Goal: Task Accomplishment & Management: Use online tool/utility

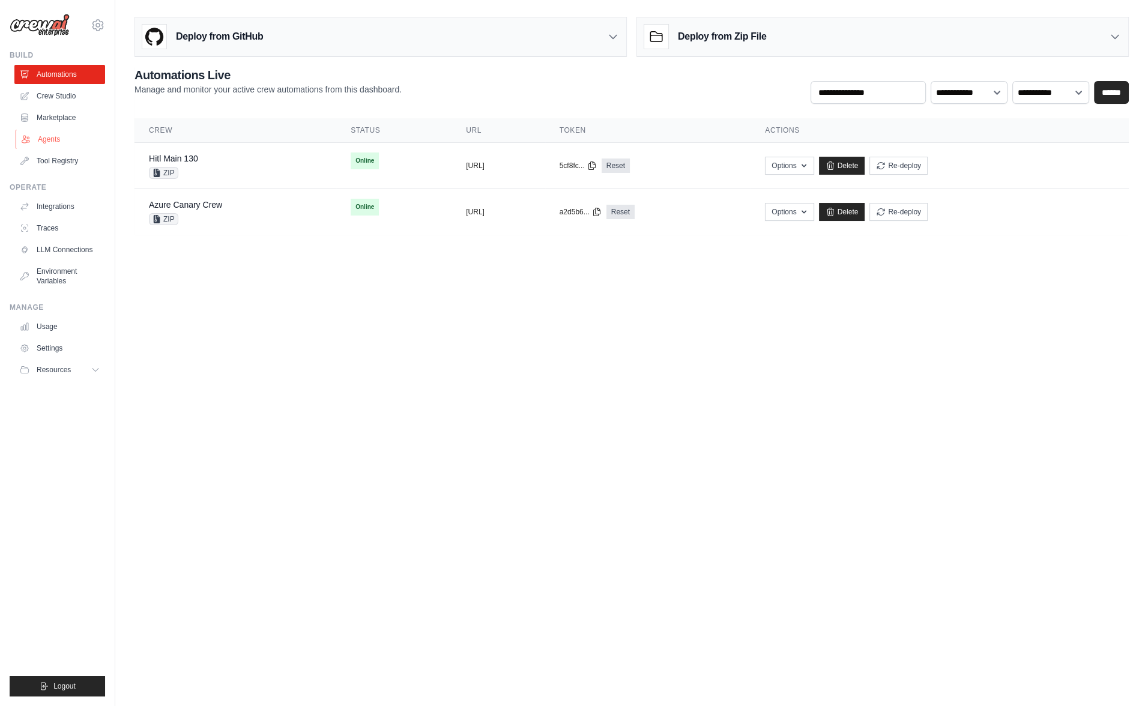
click at [61, 140] on link "Agents" at bounding box center [61, 139] width 91 height 19
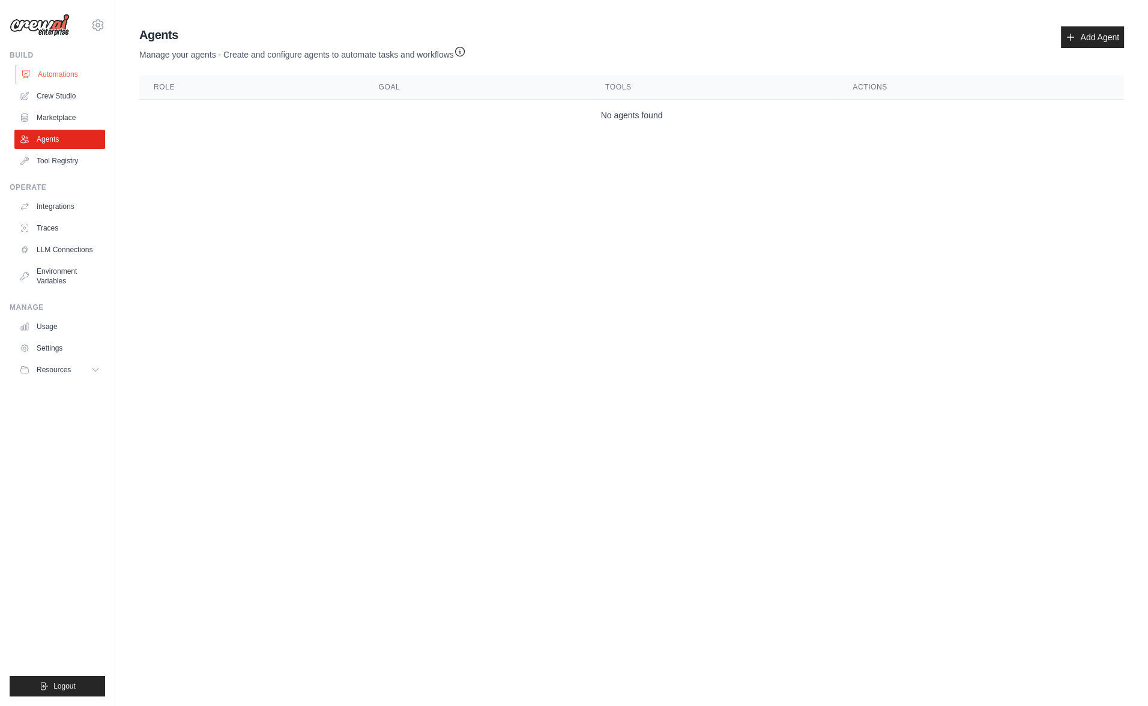
click at [76, 73] on link "Automations" at bounding box center [61, 74] width 91 height 19
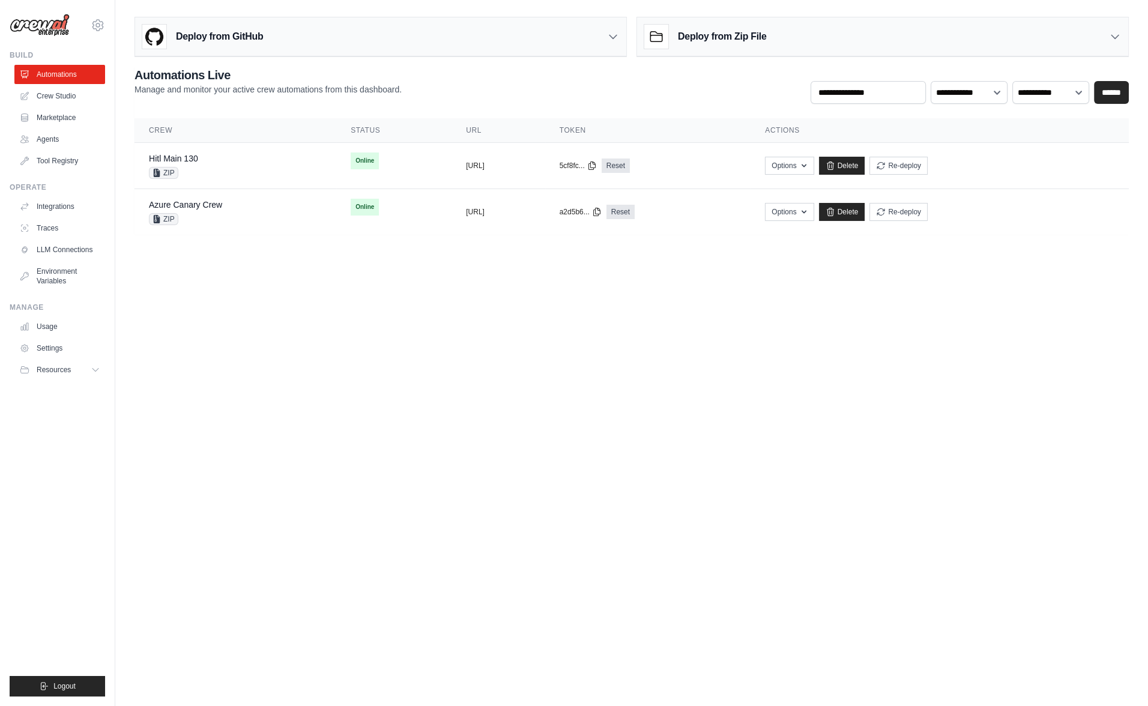
click at [510, 311] on body "[EMAIL_ADDRESS][DOMAIN_NAME] Organization from [EMAIL_ADDRESS][DOMAIN_NAME] JR …" at bounding box center [574, 353] width 1148 height 706
click at [241, 48] on div "Deploy from GitHub" at bounding box center [202, 37] width 121 height 24
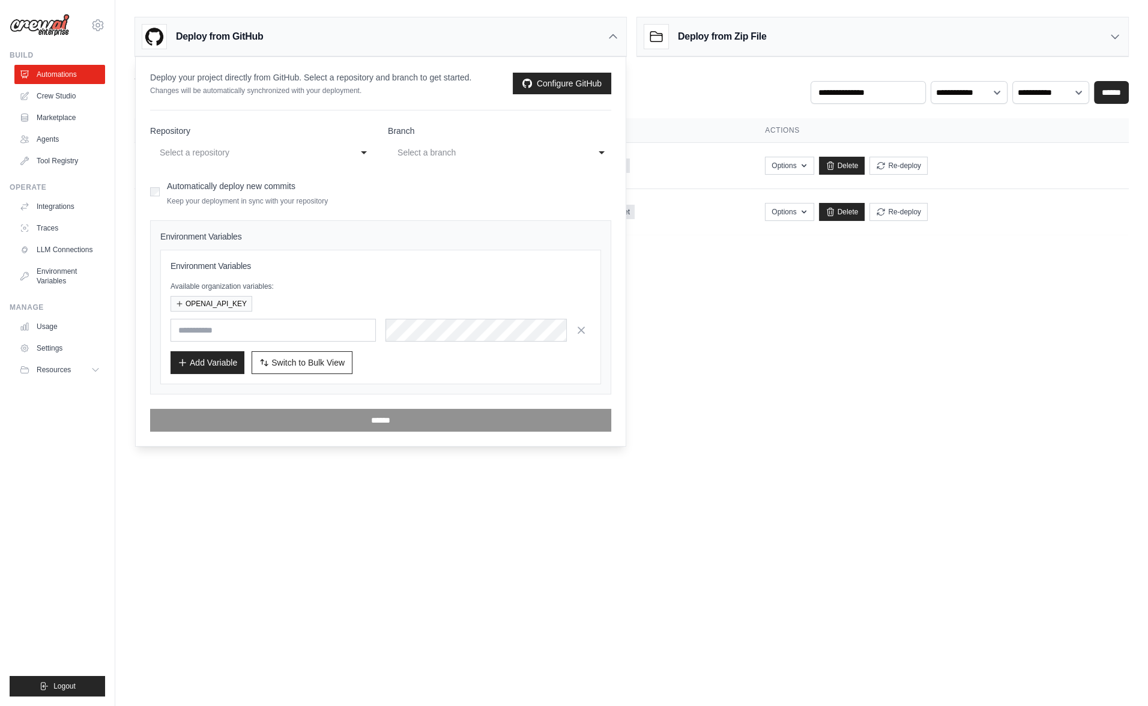
click at [190, 153] on div "Select a repository" at bounding box center [250, 152] width 180 height 14
click at [737, 267] on body "[EMAIL_ADDRESS][DOMAIN_NAME] Organization from [EMAIL_ADDRESS][DOMAIN_NAME] JR …" at bounding box center [574, 353] width 1148 height 706
click at [865, 166] on link "Delete" at bounding box center [842, 166] width 46 height 18
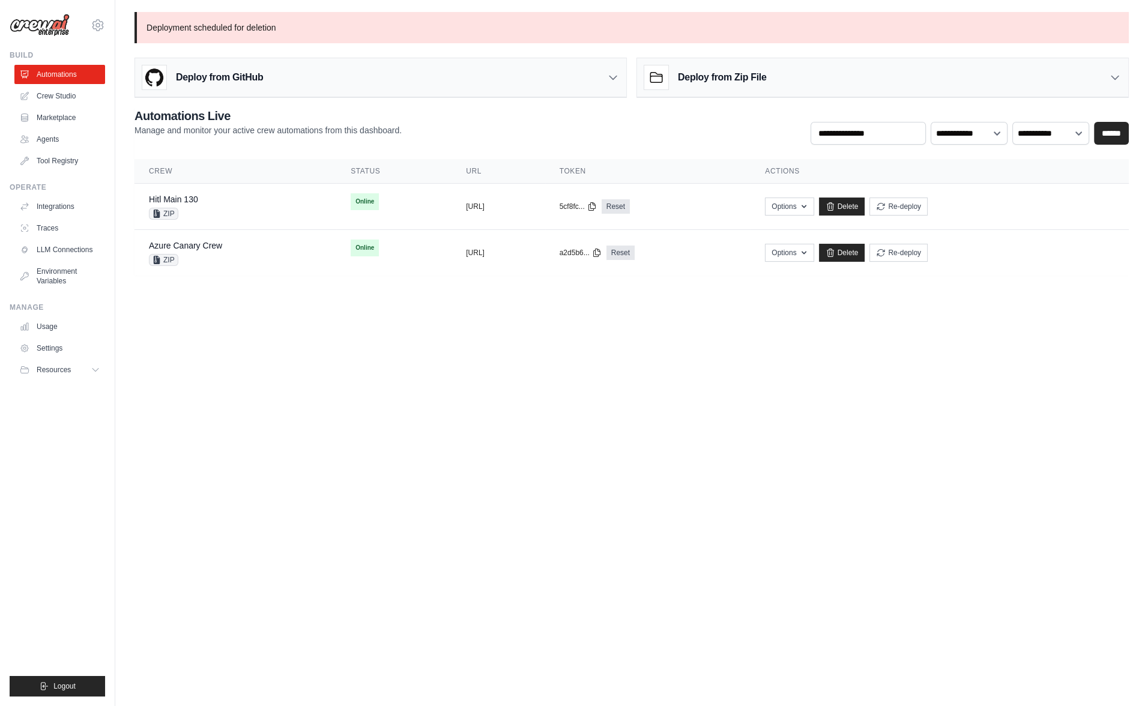
click at [200, 85] on div "Deploy from GitHub" at bounding box center [202, 77] width 121 height 24
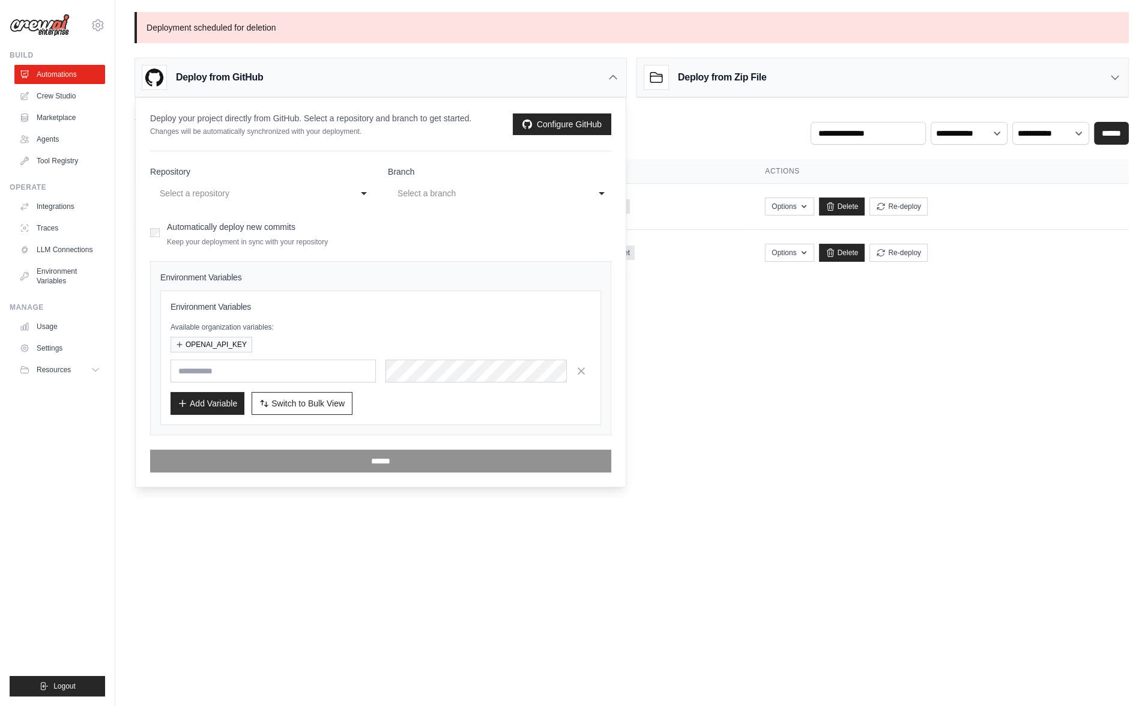
click at [210, 194] on div "Select a repository" at bounding box center [250, 193] width 180 height 14
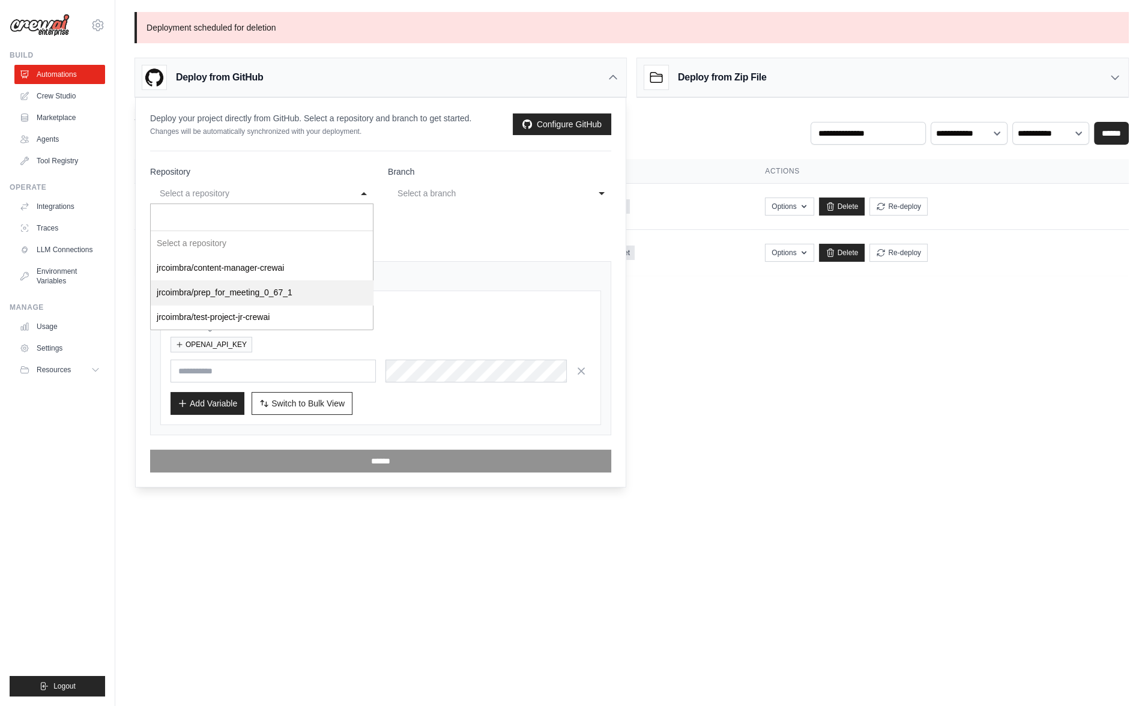
click at [790, 348] on body "[EMAIL_ADDRESS][DOMAIN_NAME] Organization from [EMAIL_ADDRESS][DOMAIN_NAME] JR …" at bounding box center [574, 353] width 1148 height 706
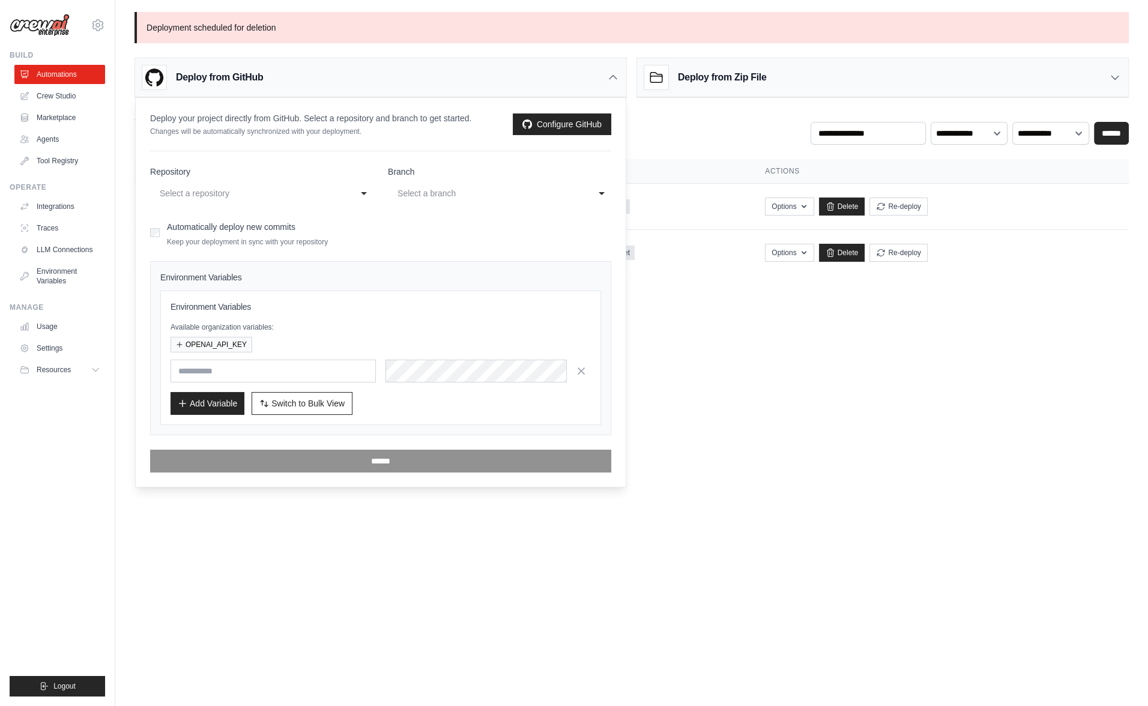
click at [778, 367] on body "[EMAIL_ADDRESS][DOMAIN_NAME] Organization from [EMAIL_ADDRESS][DOMAIN_NAME] JR …" at bounding box center [574, 353] width 1148 height 706
click at [620, 78] on div "Deploy from GitHub" at bounding box center [380, 77] width 491 height 39
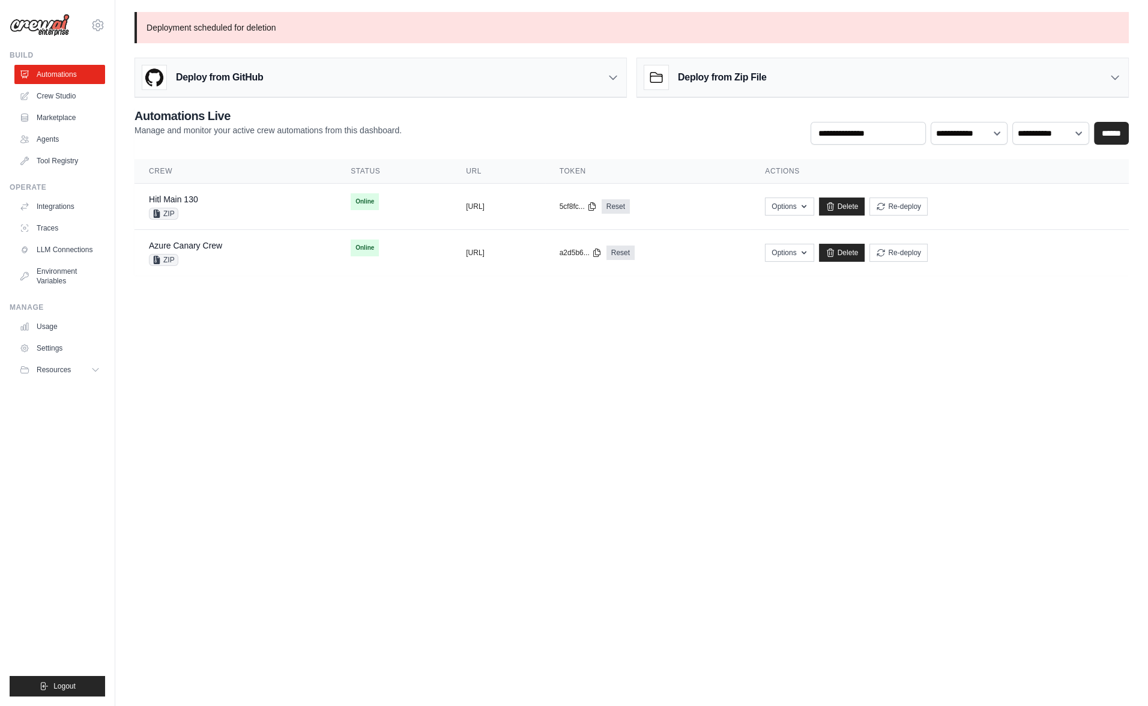
click at [747, 73] on h3 "Deploy from Zip File" at bounding box center [722, 77] width 88 height 14
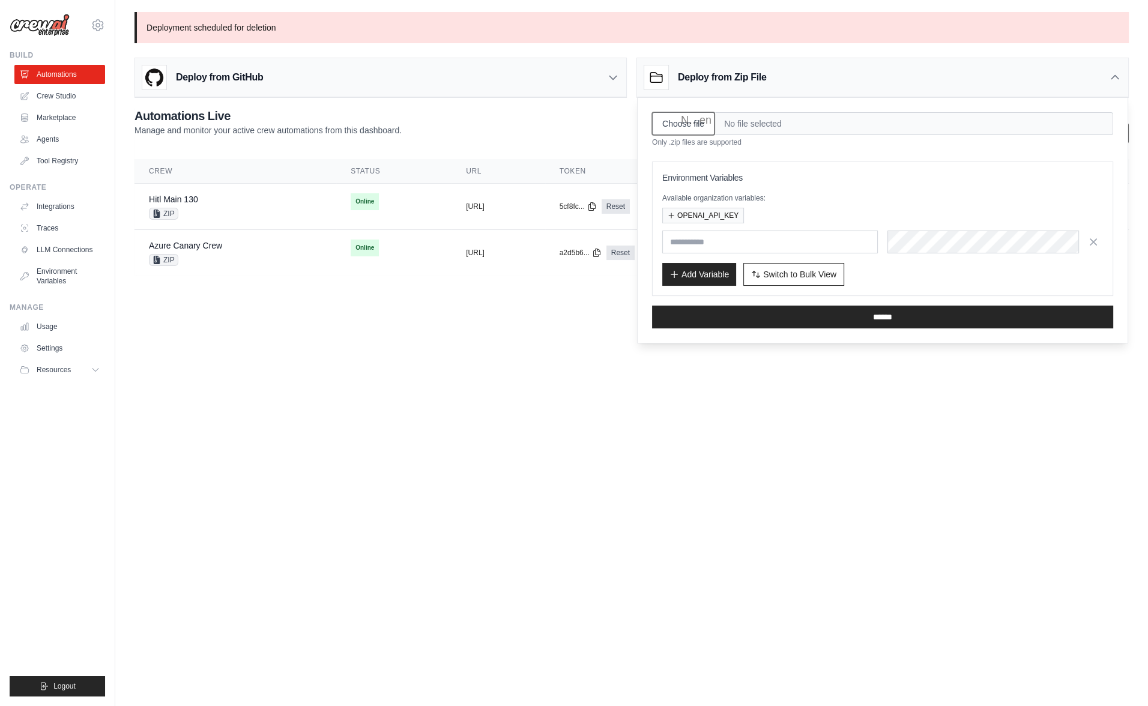
click at [684, 122] on input "Choose file" at bounding box center [683, 123] width 62 height 23
type input "**********"
click at [707, 212] on button "OPENAI_API_KEY" at bounding box center [703, 215] width 82 height 16
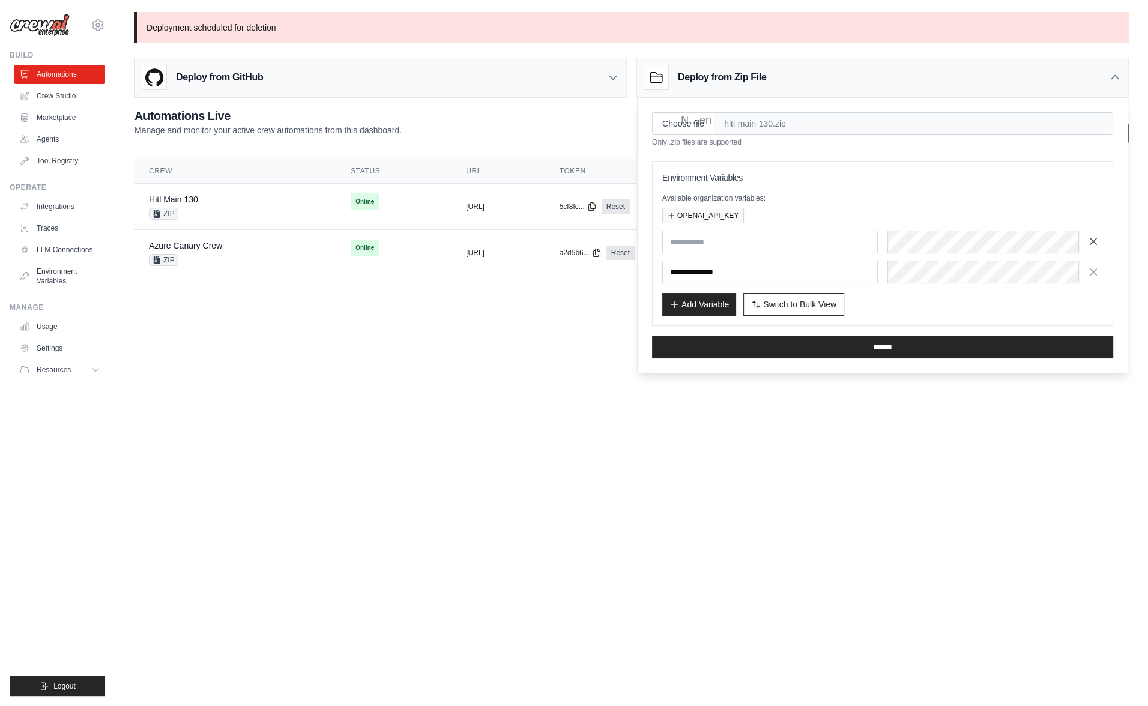
click at [1097, 240] on icon "button" at bounding box center [1093, 241] width 12 height 12
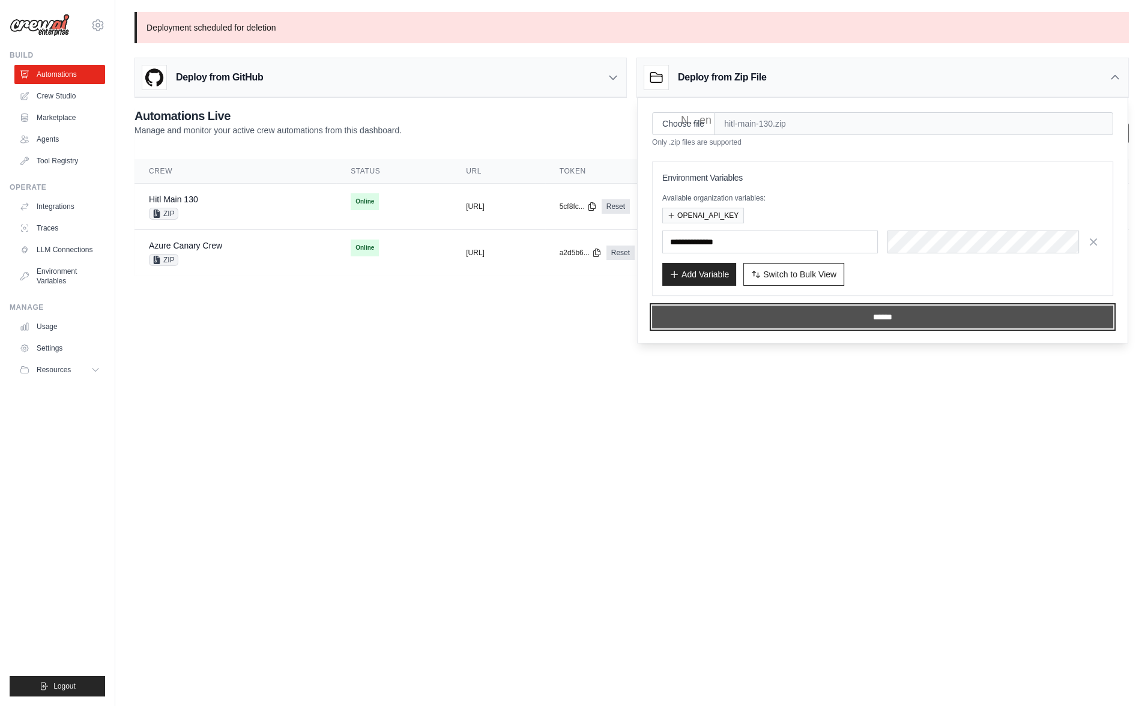
click at [894, 312] on input "******" at bounding box center [882, 316] width 461 height 23
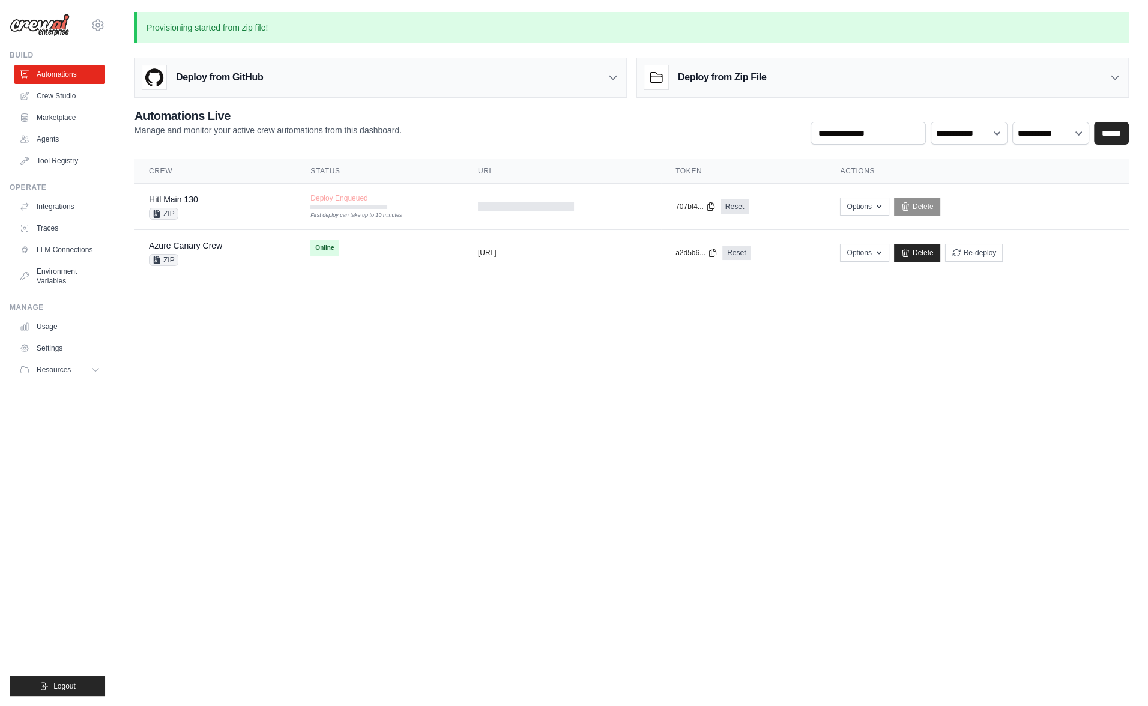
click at [409, 341] on body "[EMAIL_ADDRESS][DOMAIN_NAME] Organization from [EMAIL_ADDRESS][DOMAIN_NAME] JR …" at bounding box center [574, 353] width 1148 height 706
click at [465, 425] on body "[EMAIL_ADDRESS][DOMAIN_NAME] Organization from [EMAIL_ADDRESS][DOMAIN_NAME] JR …" at bounding box center [574, 353] width 1148 height 706
